Goal: Find specific page/section: Find specific page/section

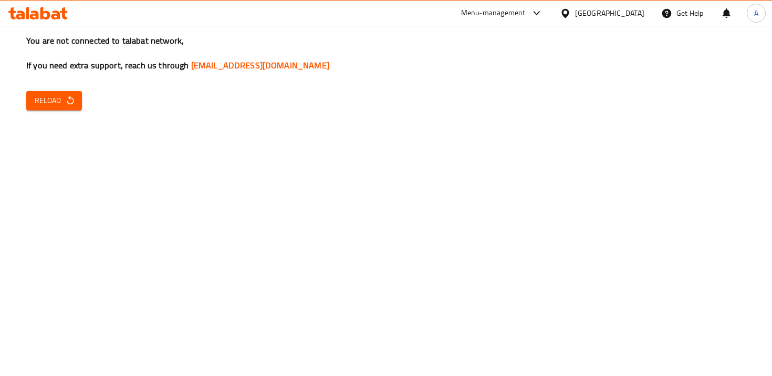
click at [533, 19] on icon at bounding box center [537, 13] width 13 height 13
click at [655, 130] on div "You are not connected to talabat network, If you need extra support, reach us t…" at bounding box center [386, 188] width 772 height 376
click at [67, 105] on icon "button" at bounding box center [70, 100] width 11 height 11
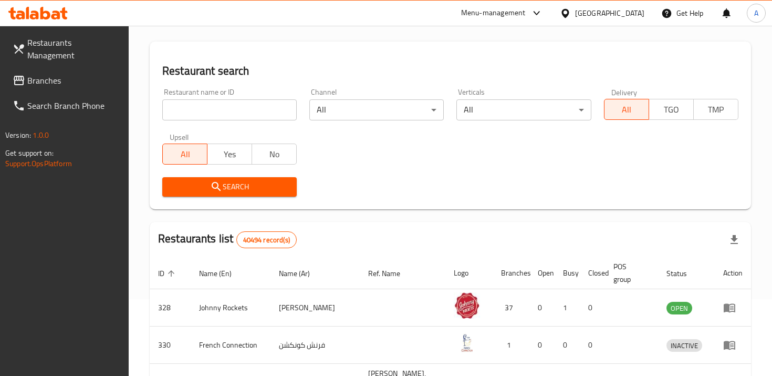
scroll to position [39, 0]
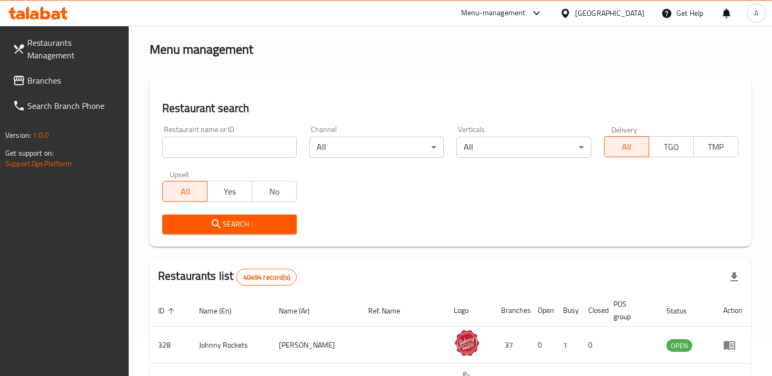
click at [234, 148] on input "search" at bounding box center [229, 147] width 134 height 21
type input "l"
click at [51, 74] on span "Branches" at bounding box center [73, 80] width 93 height 13
